Goal: Task Accomplishment & Management: Manage account settings

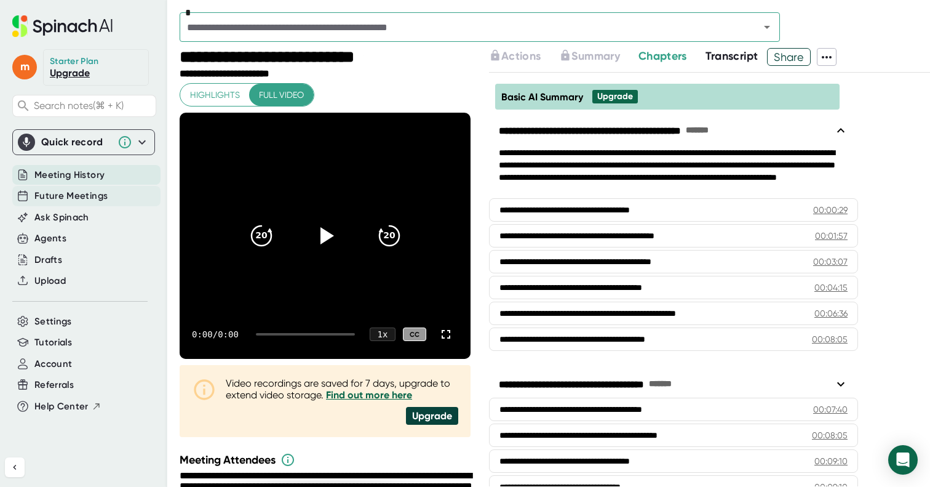
click at [86, 194] on span "Future Meetings" at bounding box center [70, 196] width 73 height 14
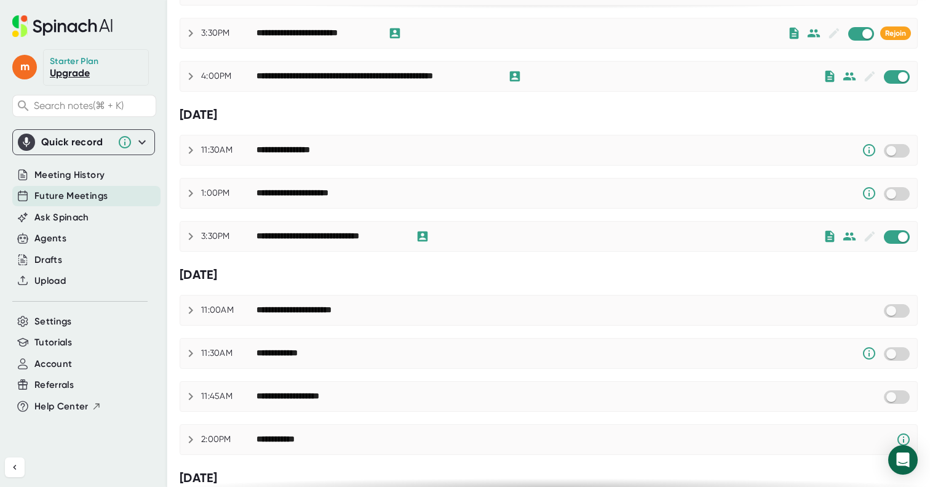
scroll to position [242, 0]
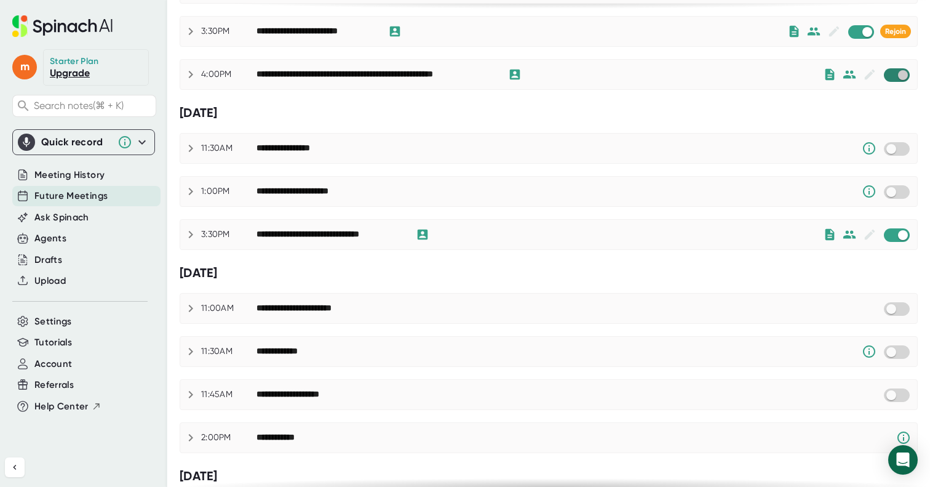
click at [903, 77] on input "checkbox" at bounding box center [902, 75] width 35 height 11
checkbox input "true"
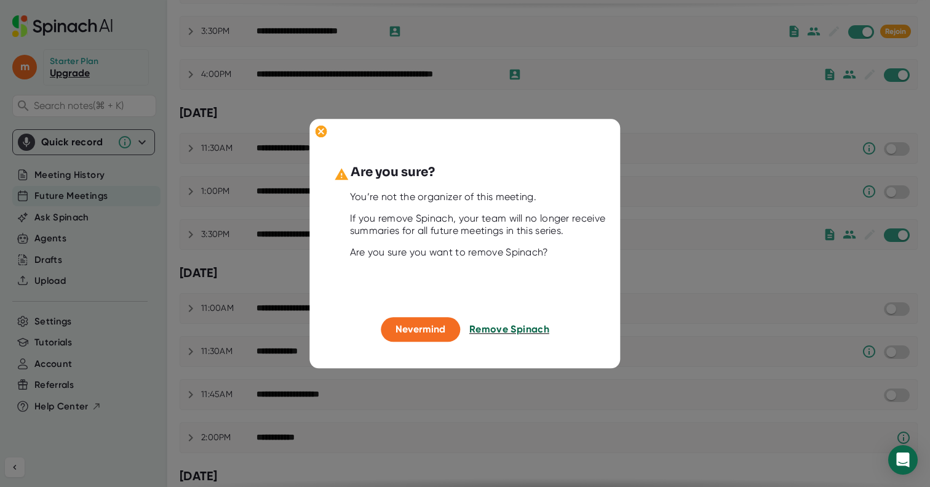
click at [488, 327] on span "Remove Spinach" at bounding box center [509, 330] width 80 height 12
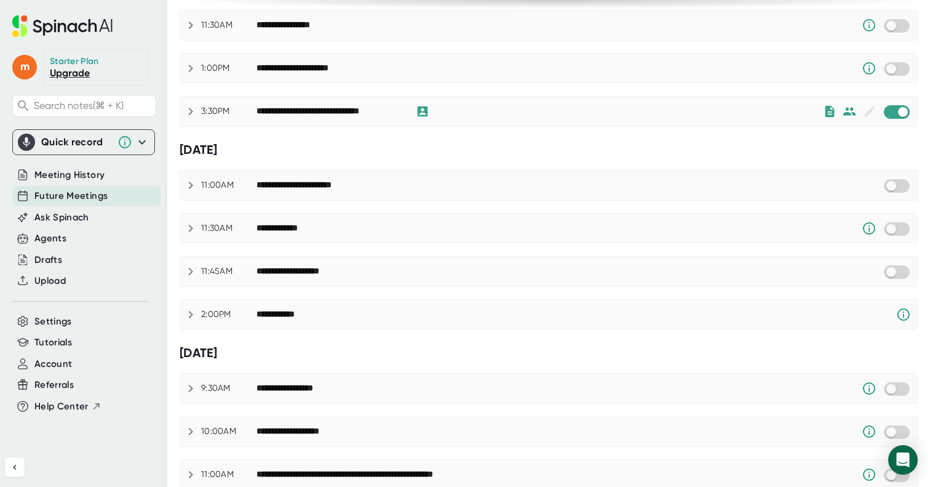
scroll to position [386, 0]
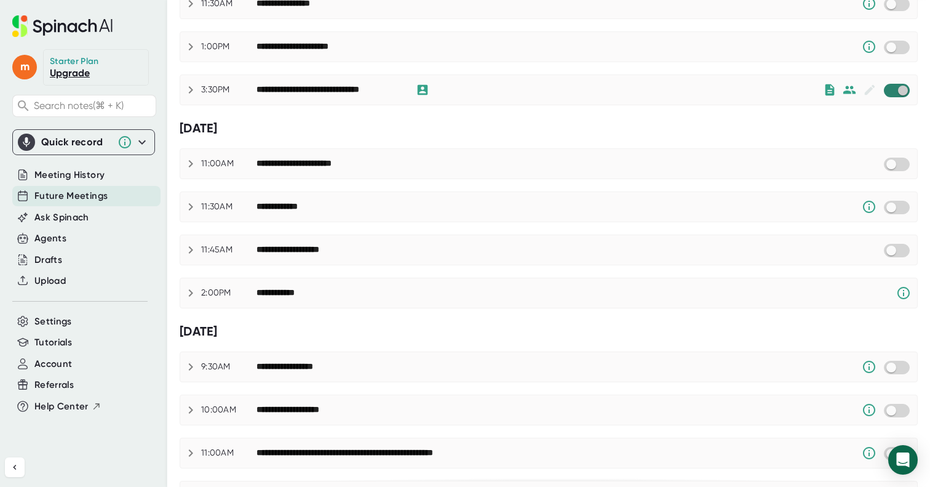
click at [903, 89] on input "checkbox" at bounding box center [902, 90] width 35 height 11
checkbox input "true"
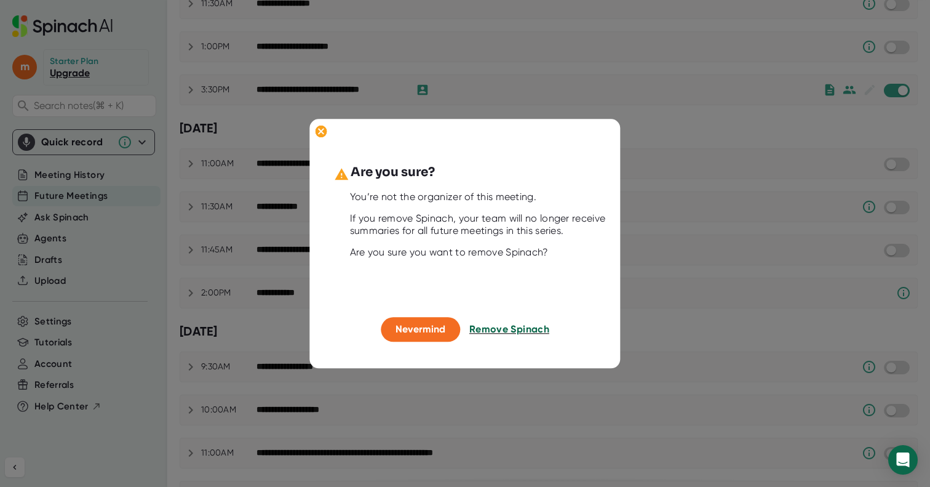
click at [503, 332] on span "Remove Spinach" at bounding box center [509, 330] width 80 height 12
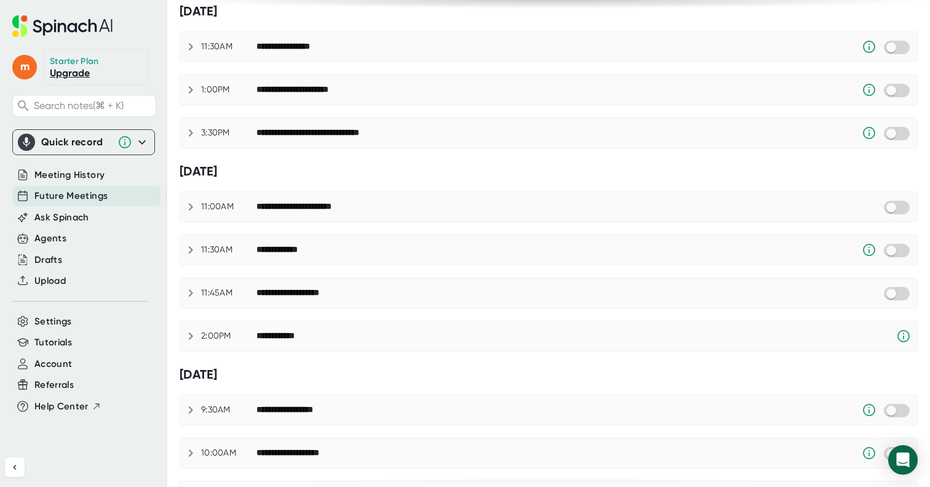
scroll to position [0, 0]
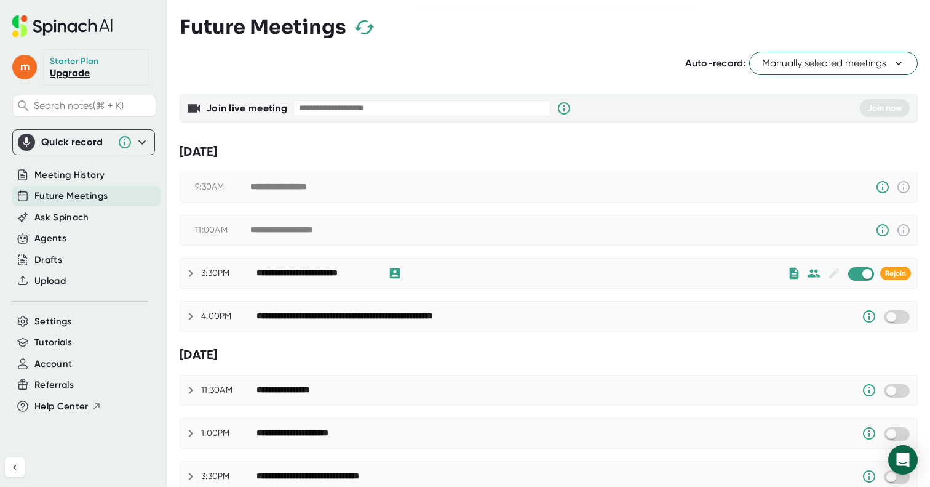
click at [83, 72] on link "Upgrade" at bounding box center [70, 73] width 40 height 12
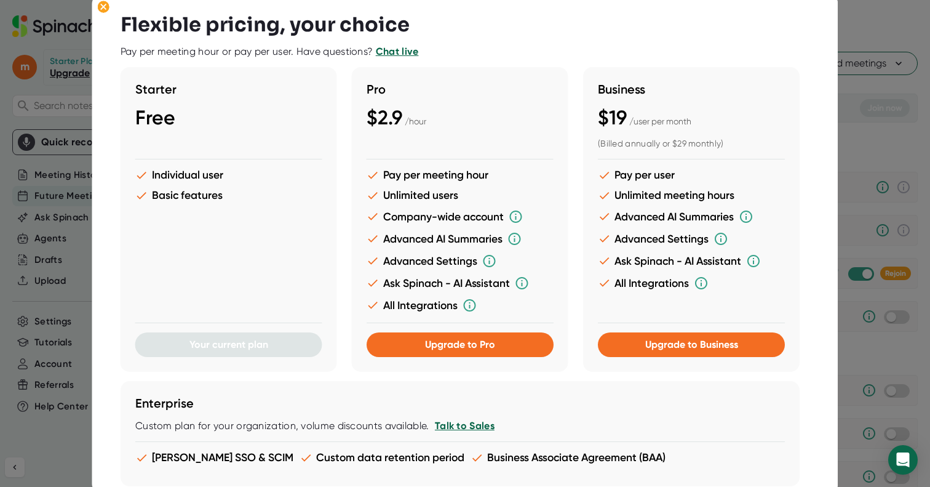
scroll to position [351, 0]
